Goal: Find specific page/section: Locate a particular part of the current website

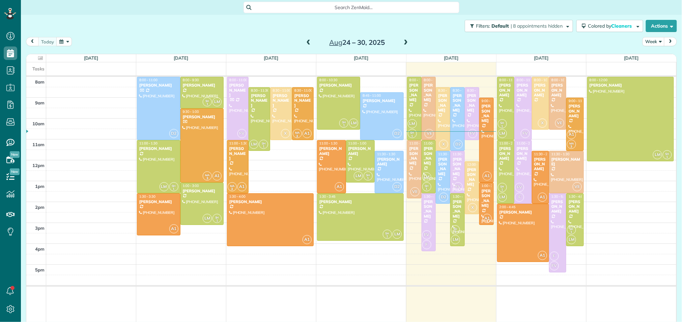
scroll to position [3, 3]
click at [406, 42] on span at bounding box center [405, 43] width 7 height 6
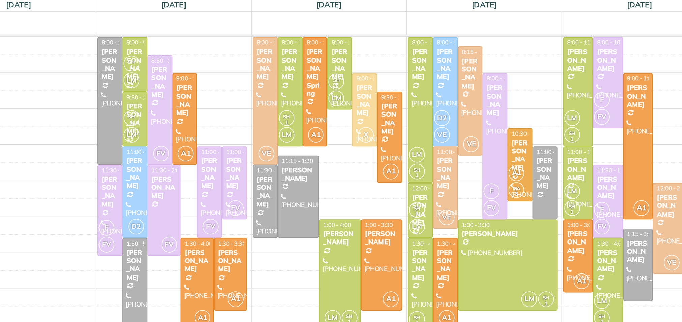
click at [215, 160] on div "[PERSON_NAME]" at bounding box center [216, 156] width 10 height 20
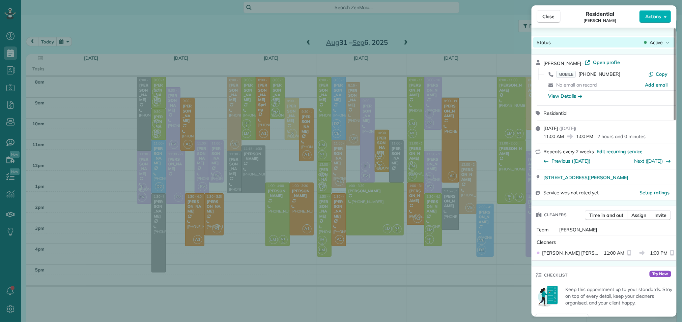
click at [660, 43] on span "Active" at bounding box center [655, 42] width 13 height 7
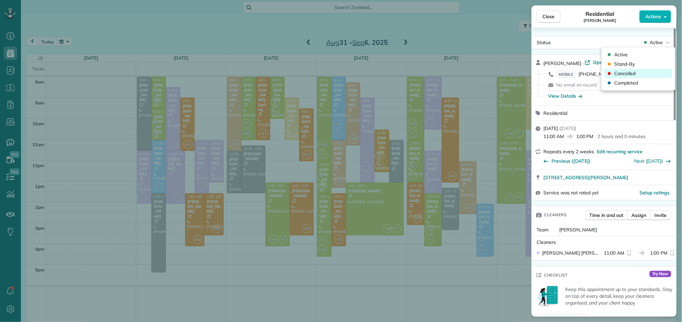
click at [643, 75] on div "Cancelled" at bounding box center [638, 73] width 68 height 9
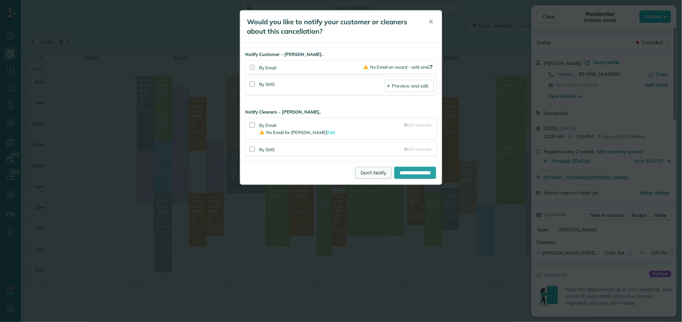
click at [355, 176] on link "Don't Notify" at bounding box center [373, 173] width 36 height 12
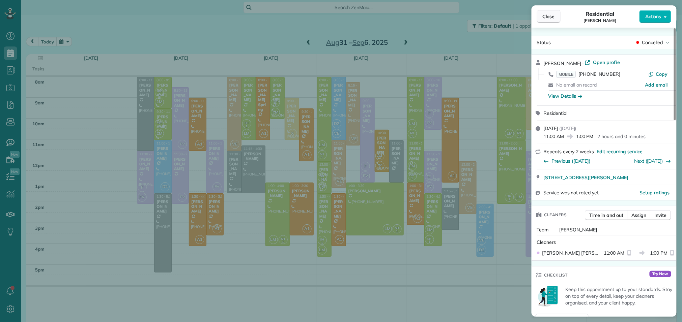
click at [554, 14] on span "Close" at bounding box center [549, 16] width 12 height 7
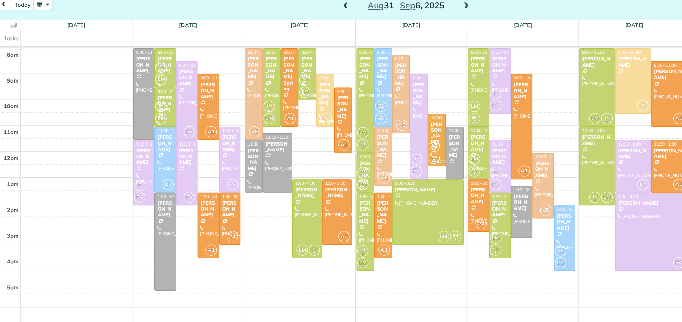
click at [309, 43] on span at bounding box center [308, 43] width 7 height 6
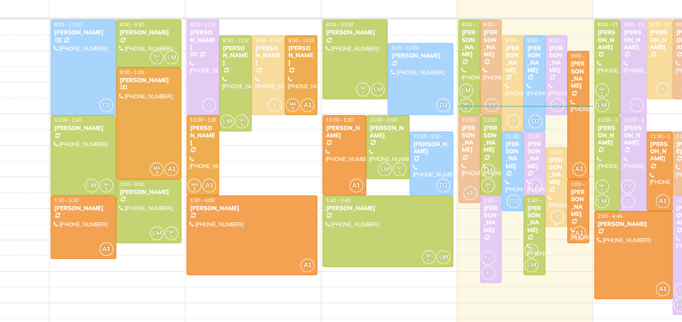
click at [474, 196] on div at bounding box center [472, 188] width 14 height 52
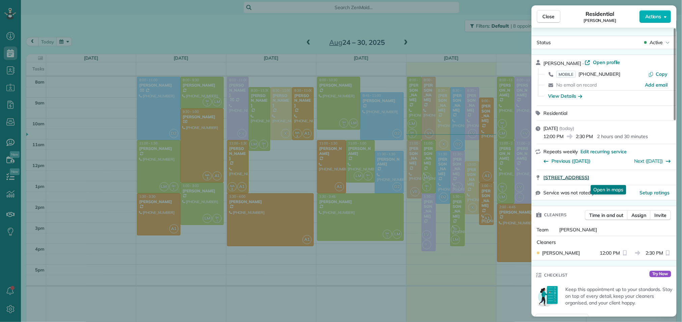
click at [589, 179] on span "[STREET_ADDRESS]" at bounding box center [567, 177] width 46 height 7
click at [553, 14] on span "Close" at bounding box center [549, 16] width 12 height 7
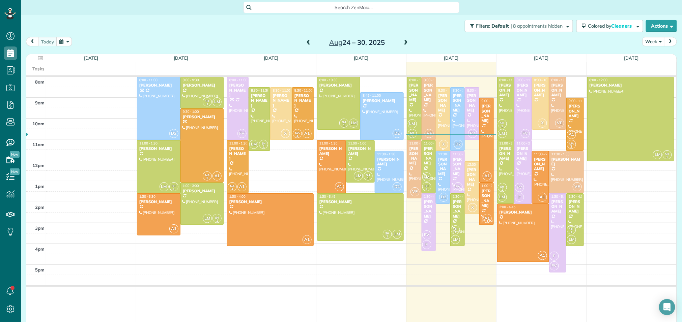
click at [444, 101] on div "[PERSON_NAME]" at bounding box center [443, 103] width 10 height 20
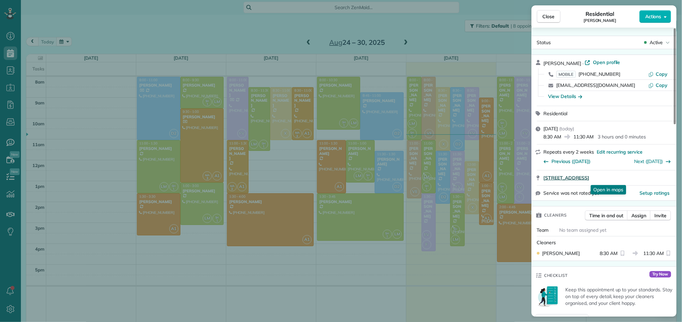
click at [589, 180] on span "[STREET_ADDRESS]" at bounding box center [567, 178] width 46 height 7
click at [553, 21] on button "Close" at bounding box center [549, 16] width 24 height 13
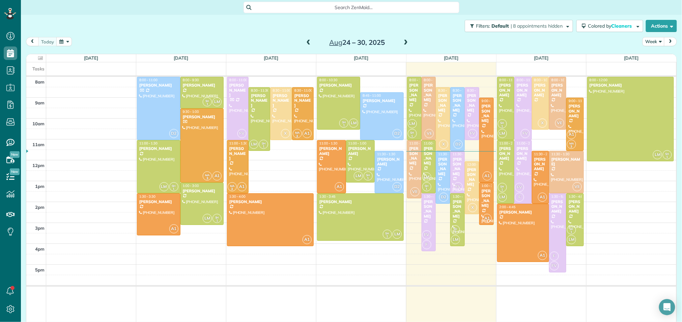
click at [308, 41] on span at bounding box center [308, 43] width 7 height 6
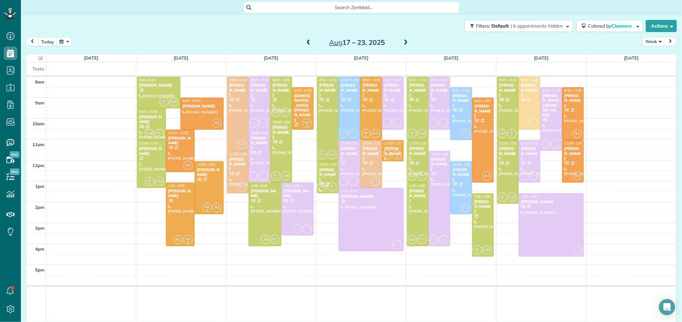
click at [407, 42] on span at bounding box center [405, 43] width 7 height 6
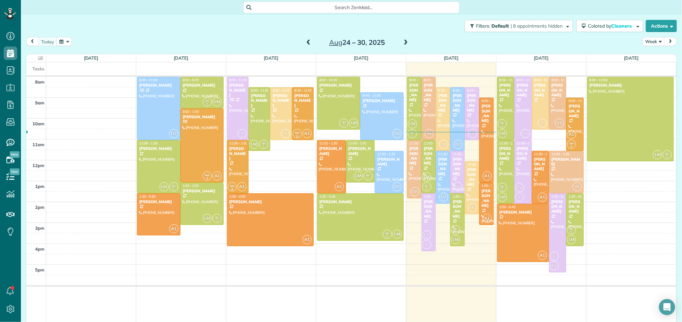
click at [310, 42] on span at bounding box center [308, 43] width 7 height 6
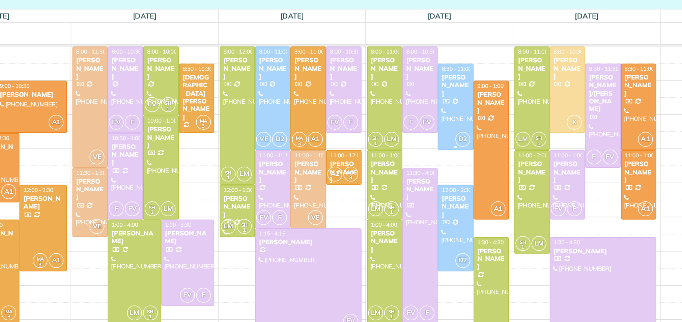
scroll to position [9, 0]
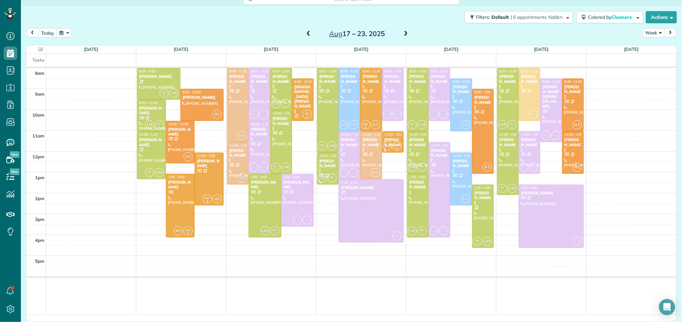
click at [406, 32] on span at bounding box center [405, 34] width 7 height 6
